Goal: Check status

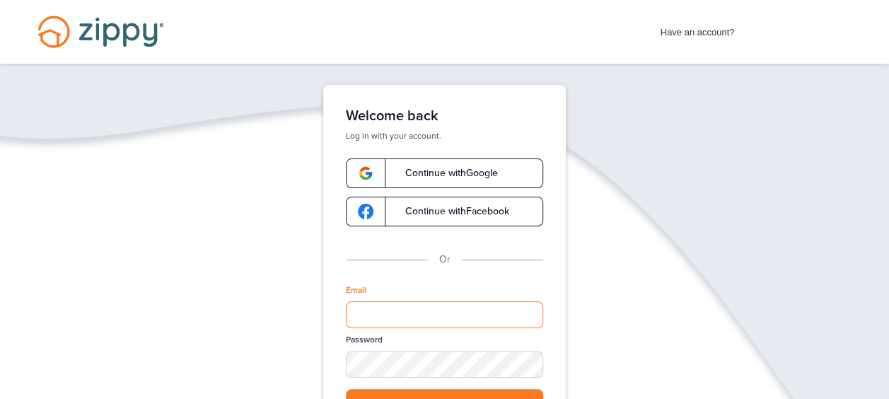
click at [360, 314] on input "Email" at bounding box center [444, 314] width 197 height 27
type input "**********"
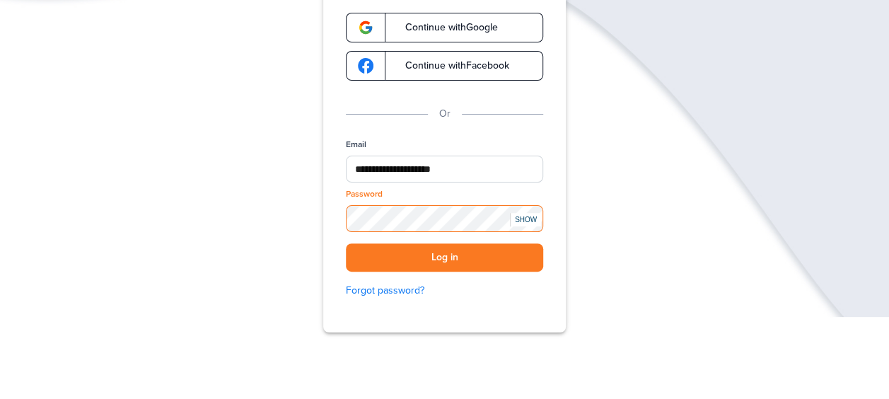
scroll to position [208, 0]
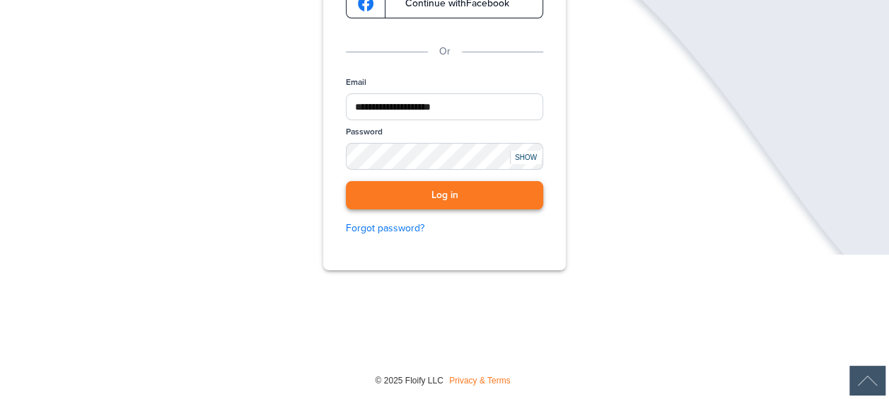
click at [390, 195] on button "Log in" at bounding box center [444, 195] width 197 height 29
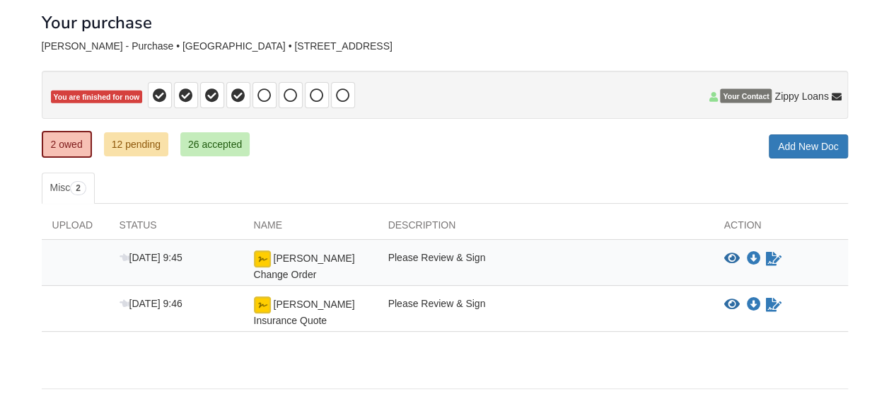
scroll to position [100, 0]
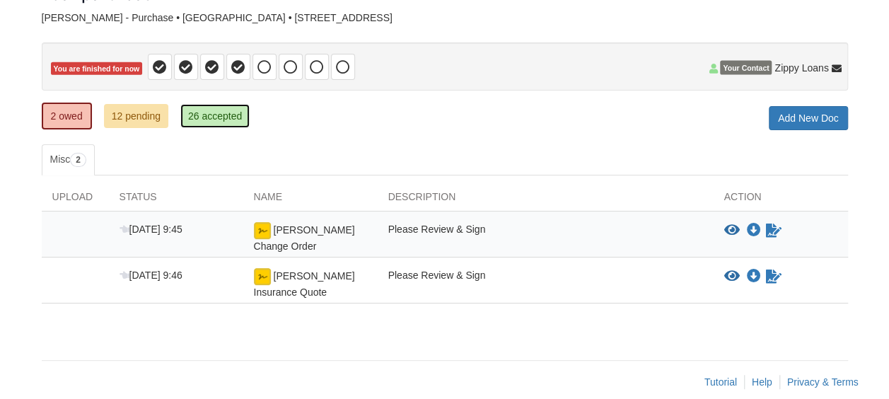
click at [204, 116] on link "26 accepted" at bounding box center [214, 116] width 69 height 24
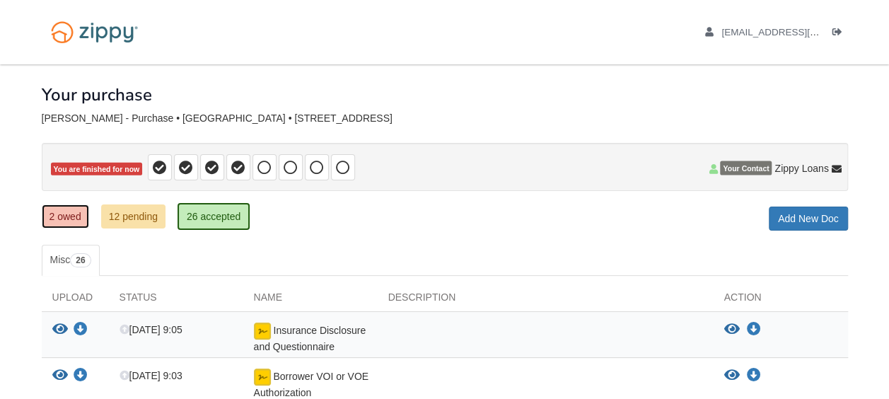
click at [66, 212] on link "2 owed" at bounding box center [65, 216] width 47 height 24
